Goal: Check status: Check status

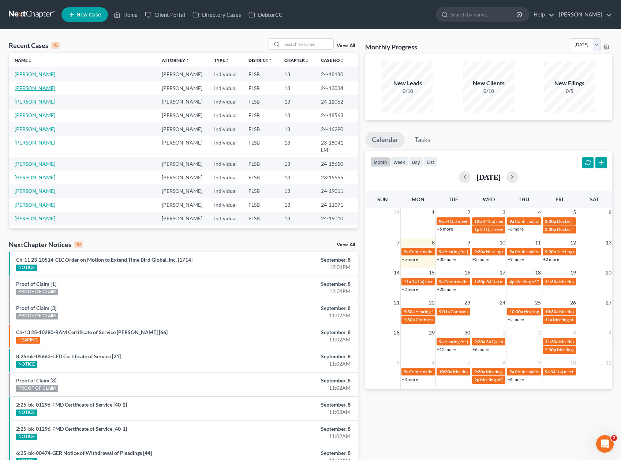
click at [22, 89] on link "[PERSON_NAME]" at bounding box center [35, 88] width 41 height 6
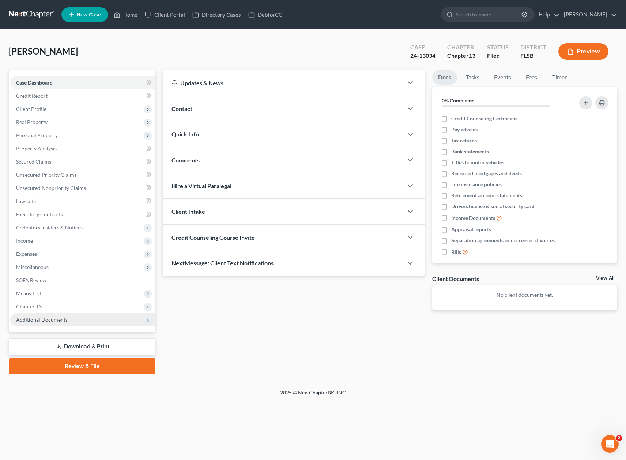
click at [42, 319] on span "Additional Documents" at bounding box center [42, 319] width 52 height 6
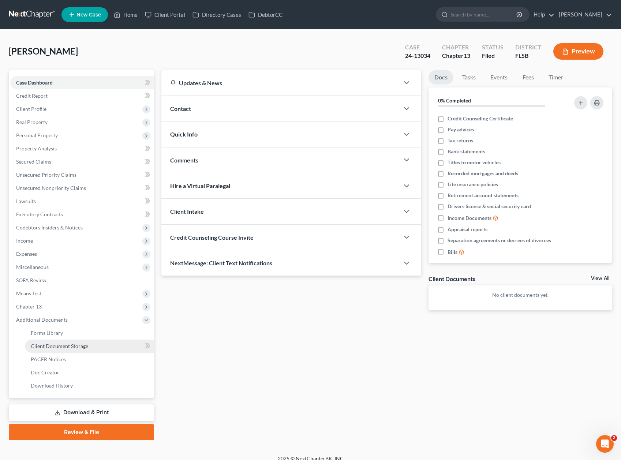
click at [59, 346] on span "Client Document Storage" at bounding box center [59, 346] width 57 height 6
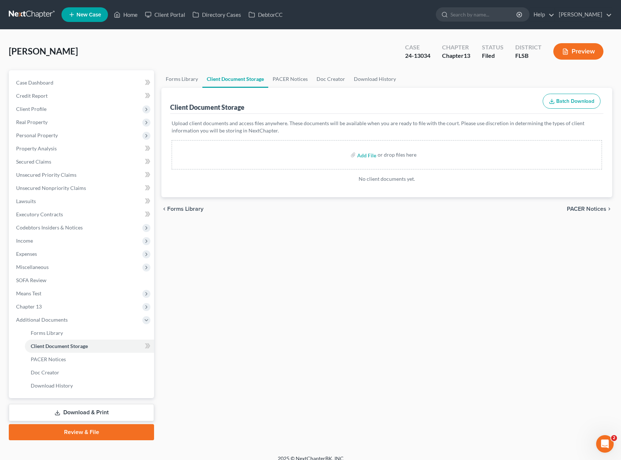
click at [359, 294] on div "Forms Library Client Document Storage PACER Notices Doc Creator Download Histor…" at bounding box center [387, 255] width 458 height 370
click at [54, 361] on span "PACER Notices" at bounding box center [48, 359] width 35 height 6
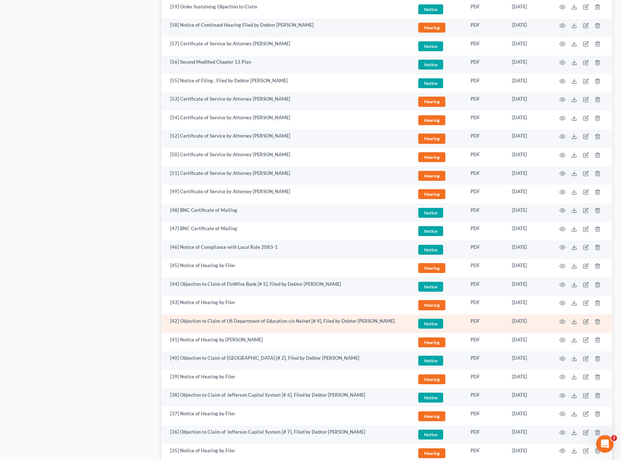
scroll to position [611, 0]
click at [563, 320] on icon "button" at bounding box center [562, 321] width 6 height 6
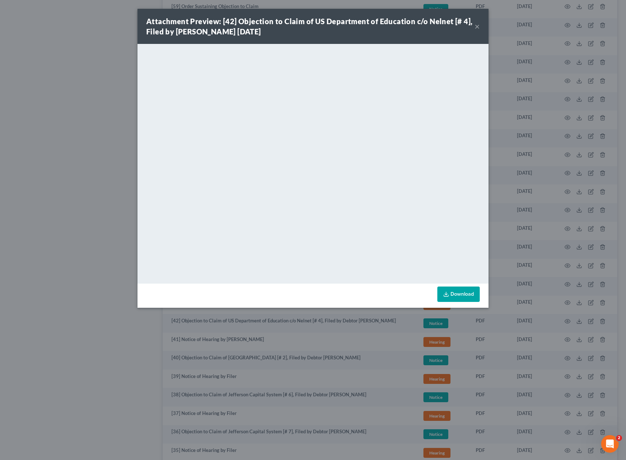
click at [79, 183] on div "Attachment Preview: [42] Objection to Claim of US Department of Education c/o N…" at bounding box center [313, 230] width 626 height 460
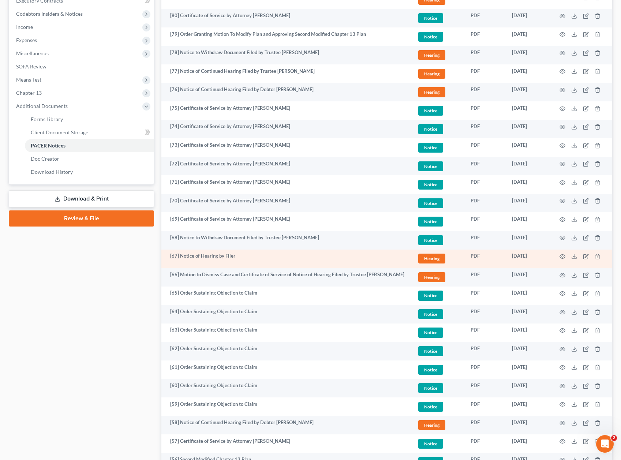
scroll to position [215, 0]
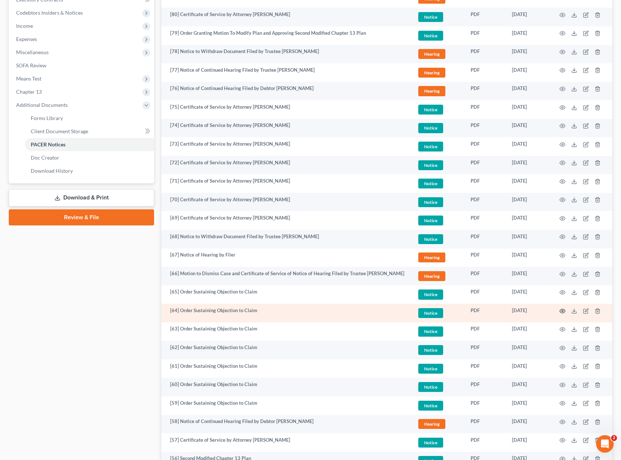
click at [563, 310] on icon "button" at bounding box center [562, 311] width 6 height 6
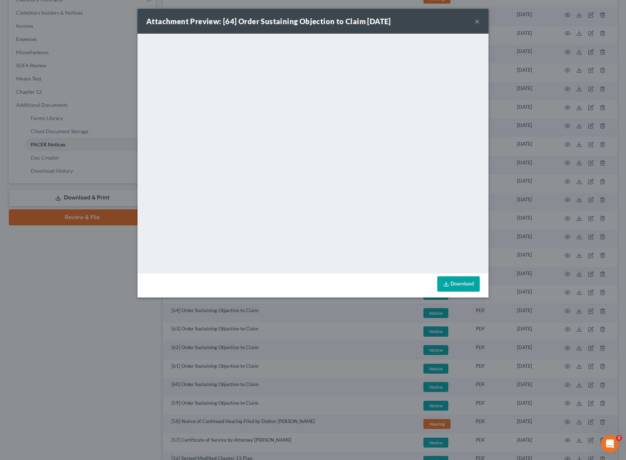
click at [57, 337] on div "Attachment Preview: [64] Order Sustaining Objection to Claim [DATE] × <object n…" at bounding box center [313, 230] width 626 height 460
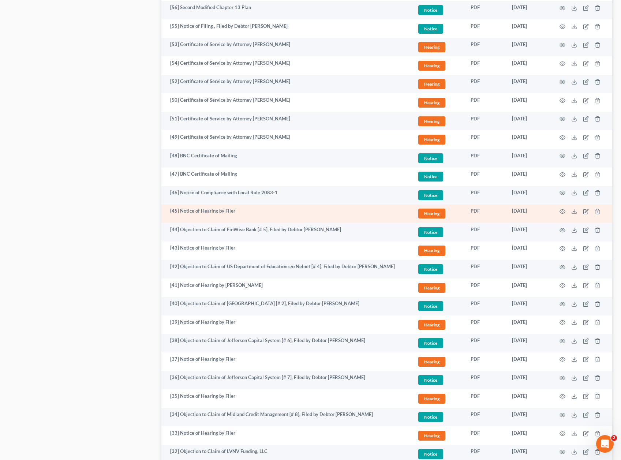
scroll to position [712, 0]
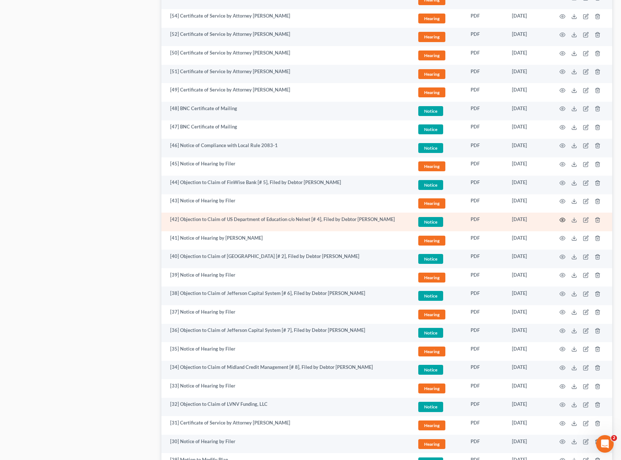
click at [562, 218] on icon "button" at bounding box center [562, 220] width 5 height 4
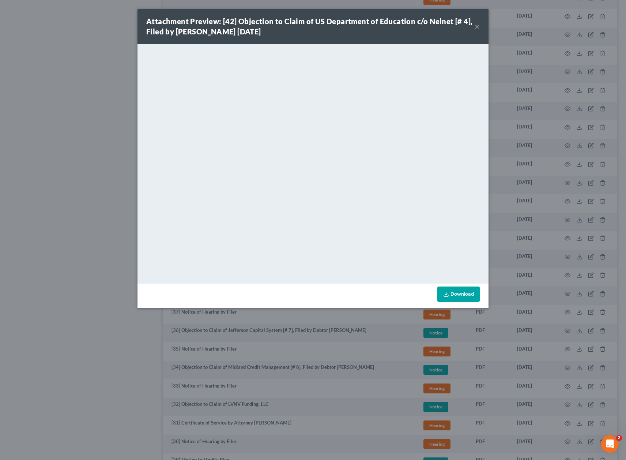
click at [71, 262] on div "Attachment Preview: [42] Objection to Claim of US Department of Education c/o N…" at bounding box center [313, 230] width 626 height 460
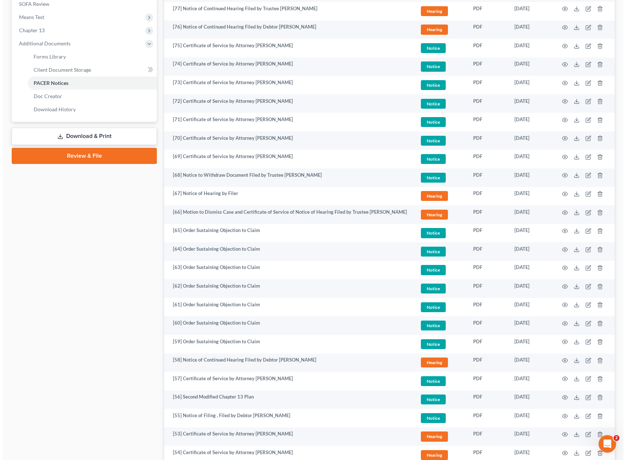
scroll to position [275, 0]
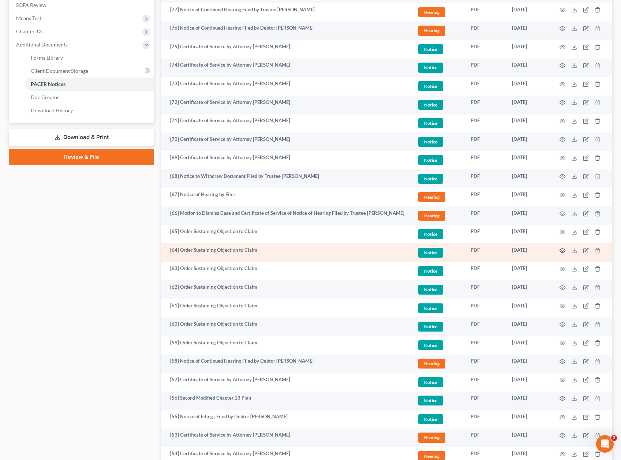
click at [560, 250] on icon "button" at bounding box center [562, 251] width 6 height 6
